Goal: Ask a question

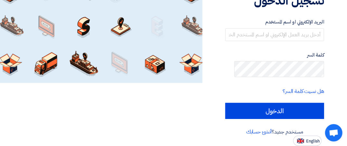
scroll to position [97, 0]
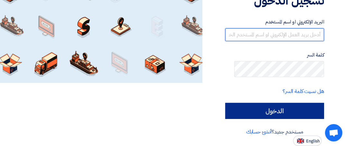
type input "[EMAIL_ADDRESS][DOMAIN_NAME]"
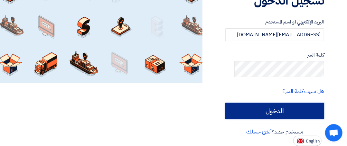
click at [268, 118] on input "الدخول" at bounding box center [274, 111] width 99 height 16
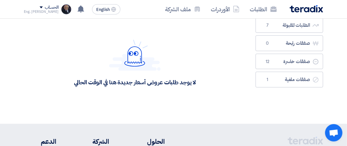
scroll to position [32, 0]
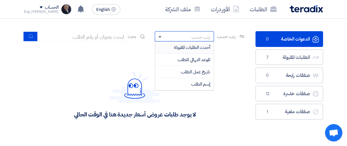
click at [158, 37] on span at bounding box center [159, 37] width 3 height 2
click at [181, 51] on span "أحدث الطلبات المقبولة" at bounding box center [192, 47] width 36 height 7
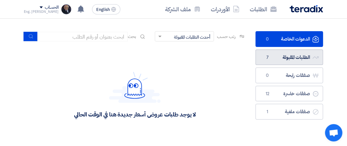
click at [301, 65] on link "الطلبات المقبولة الطلبات المقبولة 7" at bounding box center [289, 58] width 68 height 16
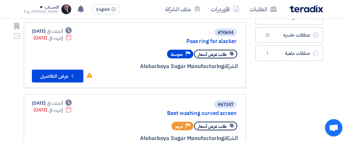
scroll to position [97, -11]
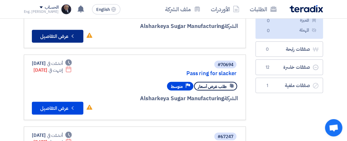
click at [70, 39] on icon "Check details" at bounding box center [73, 36] width 6 height 6
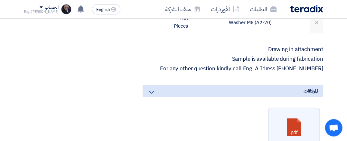
scroll to position [225, 0]
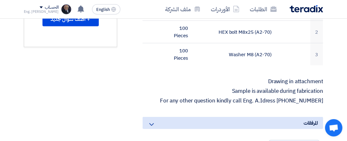
scroll to position [290, 0]
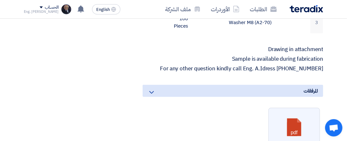
click at [333, 128] on span "Open chat" at bounding box center [334, 129] width 10 height 8
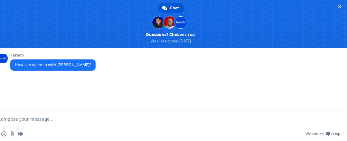
scroll to position [57, 0]
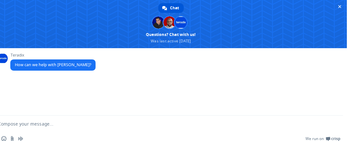
click at [139, 58] on div "Teradix How can we help with Teradix?" at bounding box center [177, 65] width 334 height 25
click at [158, 24] on span at bounding box center [158, 22] width 12 height 12
click at [170, 24] on span at bounding box center [169, 22] width 12 height 12
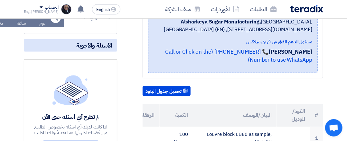
scroll to position [161, 0]
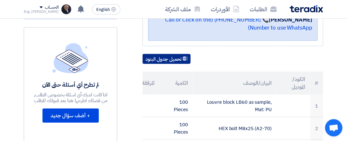
click at [190, 64] on button "تحميل جدول البنود" at bounding box center [167, 59] width 48 height 10
click at [333, 127] on span "Open chat" at bounding box center [334, 129] width 10 height 8
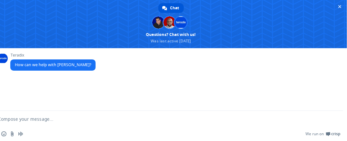
scroll to position [161, -51]
click at [165, 36] on span at bounding box center [171, 24] width 352 height 48
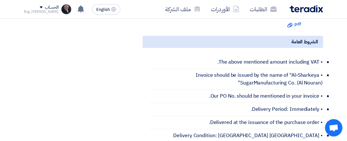
scroll to position [450, 0]
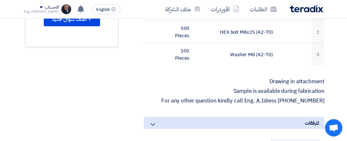
scroll to position [290, -1]
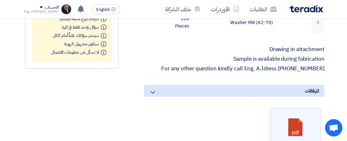
click at [0, 0] on input "Upload attachments Upload attachments" at bounding box center [0, 0] width 0 height 0
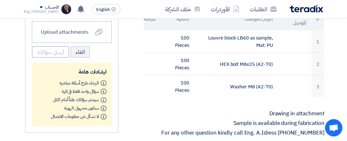
scroll to position [161, -1]
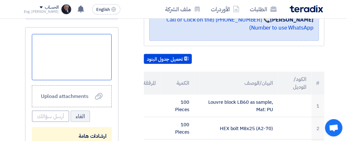
click at [90, 80] on div at bounding box center [72, 57] width 80 height 46
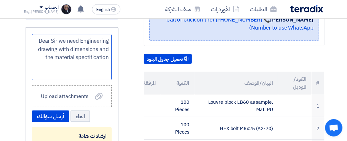
click at [74, 80] on div "Dear Sir we need Engineering drawing with dimensions and the material spectific…" at bounding box center [72, 57] width 80 height 46
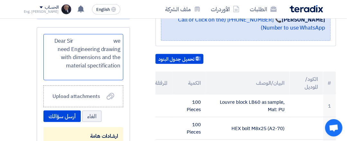
scroll to position [225, -21]
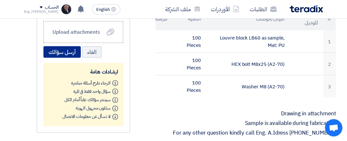
click at [66, 58] on button "أرسل سؤالك" at bounding box center [61, 52] width 37 height 12
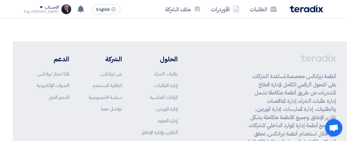
scroll to position [708, -21]
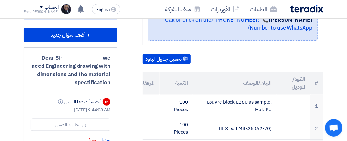
scroll to position [193, 0]
